Goal: Transaction & Acquisition: Purchase product/service

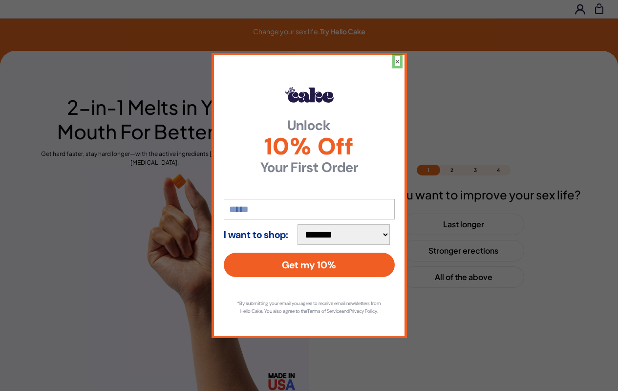
click at [397, 57] on button "×" at bounding box center [397, 61] width 5 height 10
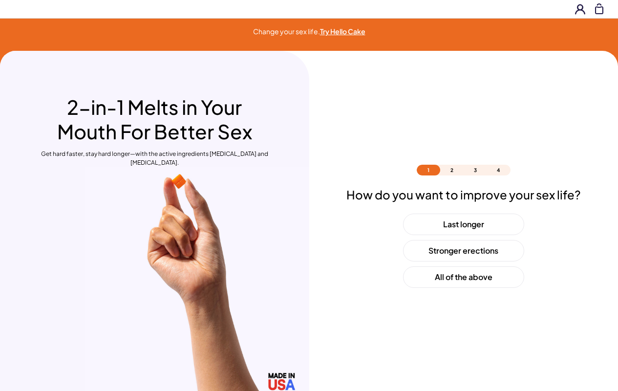
scroll to position [29, 0]
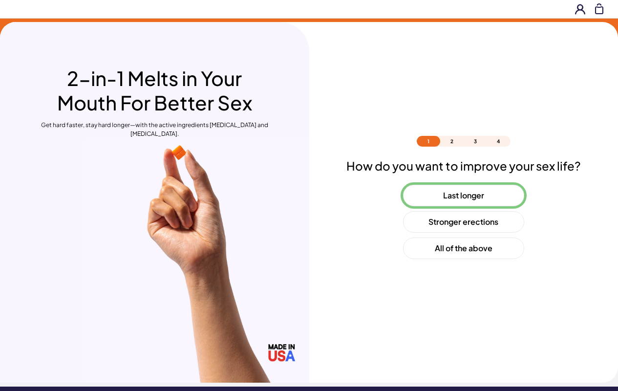
click at [463, 196] on button "Last longer" at bounding box center [463, 196] width 121 height 22
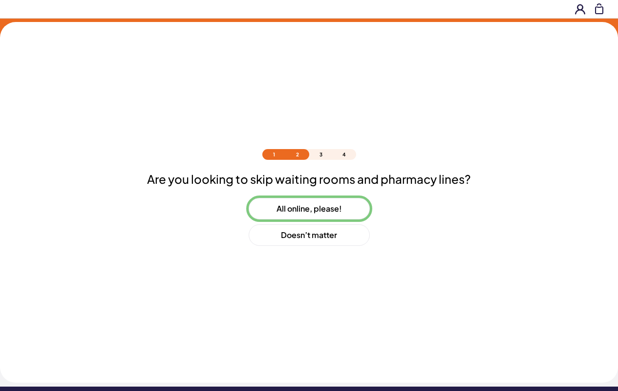
scroll to position [42, 0]
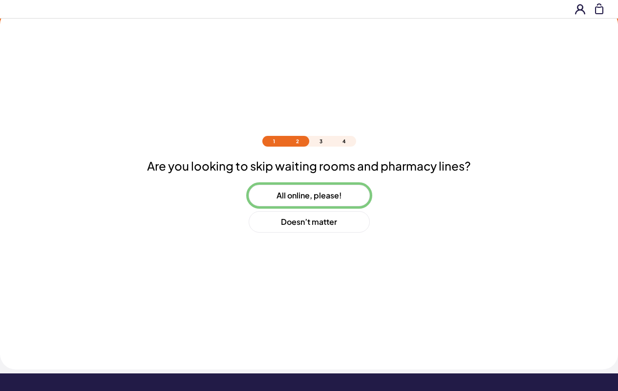
click at [309, 196] on button "All online, please!" at bounding box center [309, 196] width 121 height 22
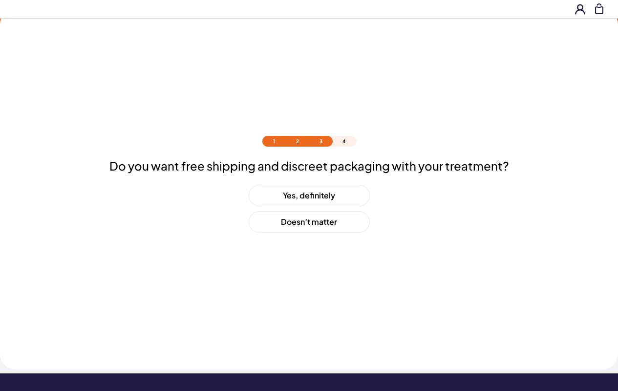
scroll to position [68, 0]
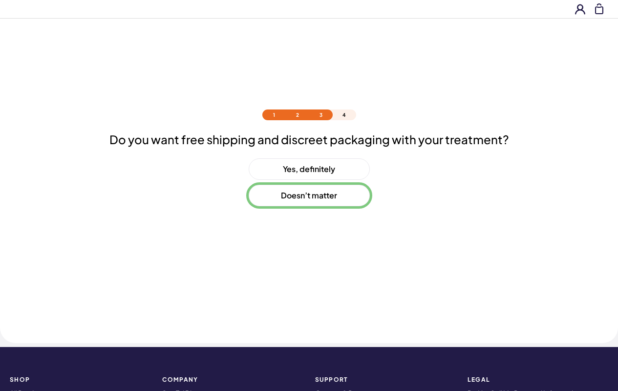
click at [309, 196] on button "Doesn’t matter" at bounding box center [309, 196] width 121 height 22
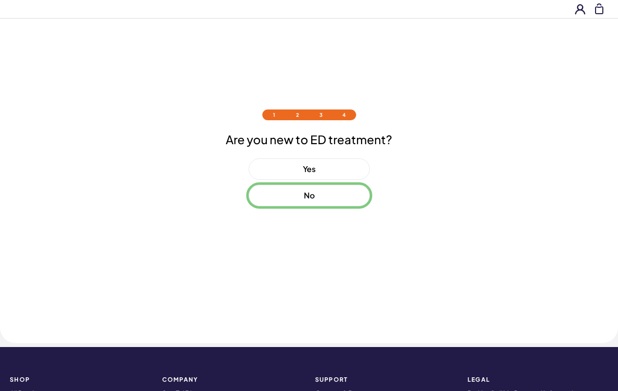
click at [309, 196] on button "No" at bounding box center [309, 196] width 121 height 22
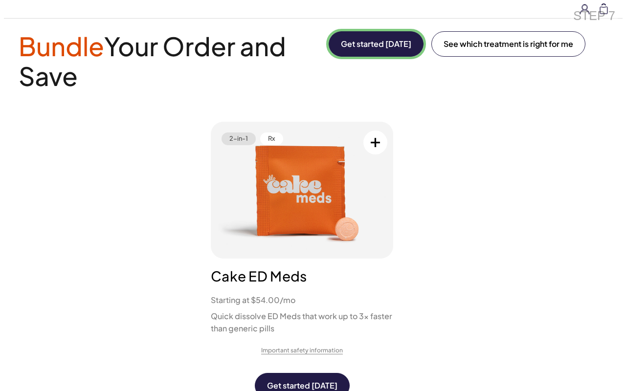
scroll to position [0, 0]
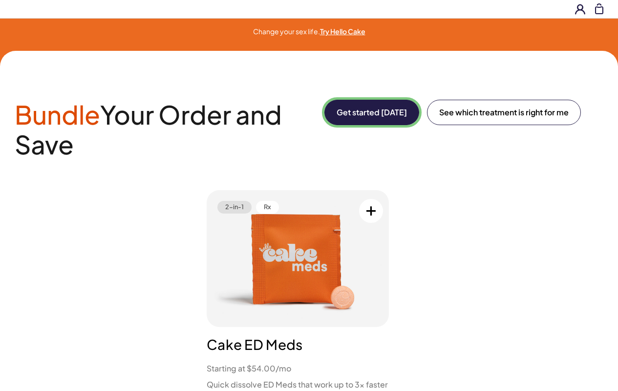
click at [370, 112] on button "Get started [DATE]" at bounding box center [372, 112] width 95 height 25
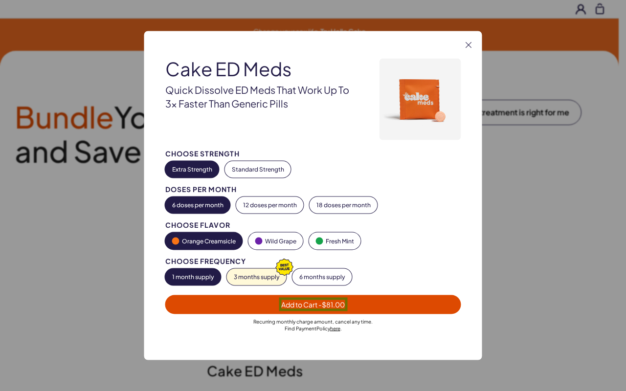
click at [313, 304] on span "Add to Cart - $81.00" at bounding box center [313, 304] width 64 height 9
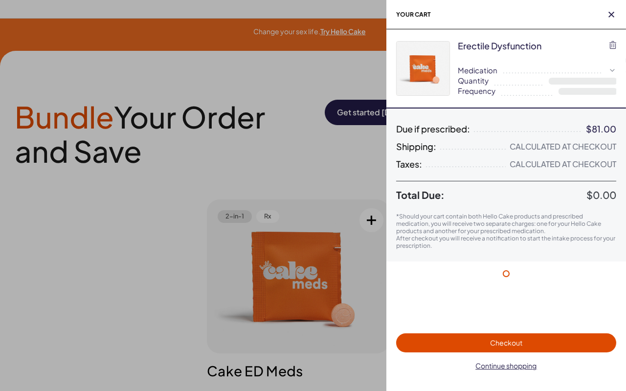
select select "*"
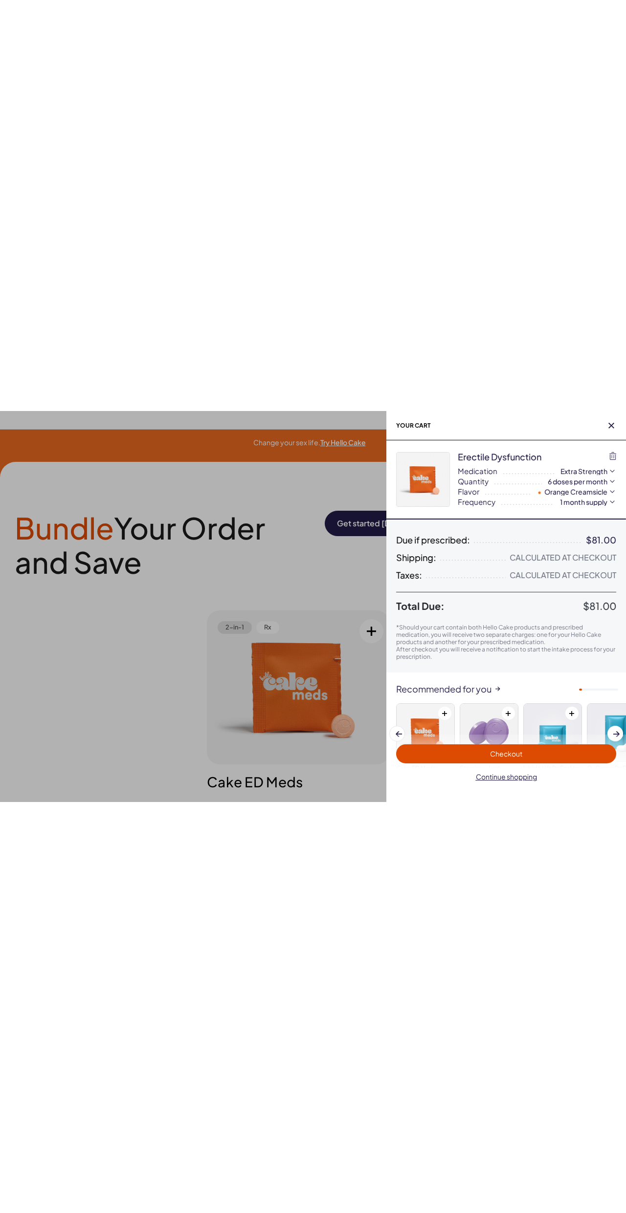
scroll to position [60, 0]
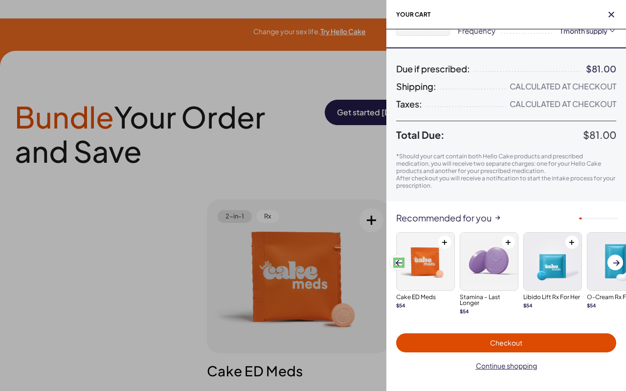
click at [398, 262] on span at bounding box center [398, 262] width 6 height 5
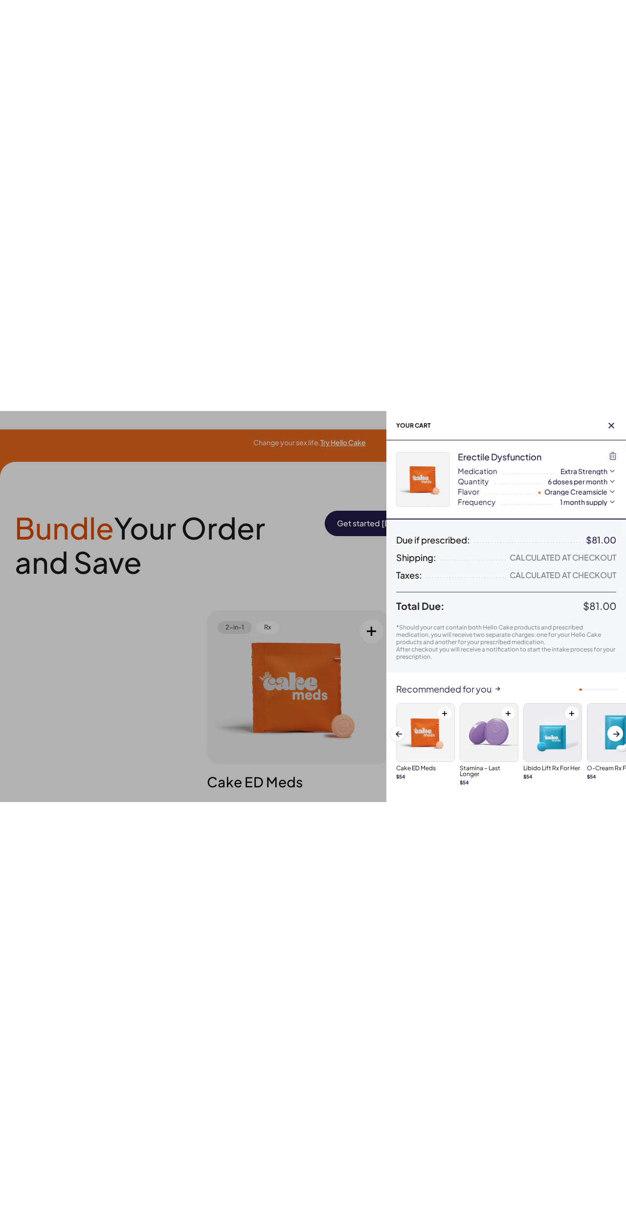
scroll to position [0, 0]
